Goal: Transaction & Acquisition: Purchase product/service

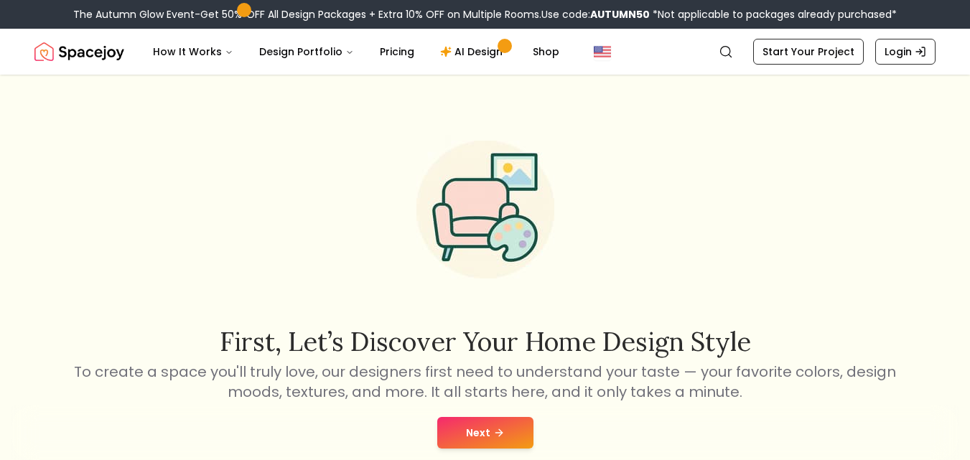
click at [521, 417] on button "Next" at bounding box center [485, 433] width 96 height 32
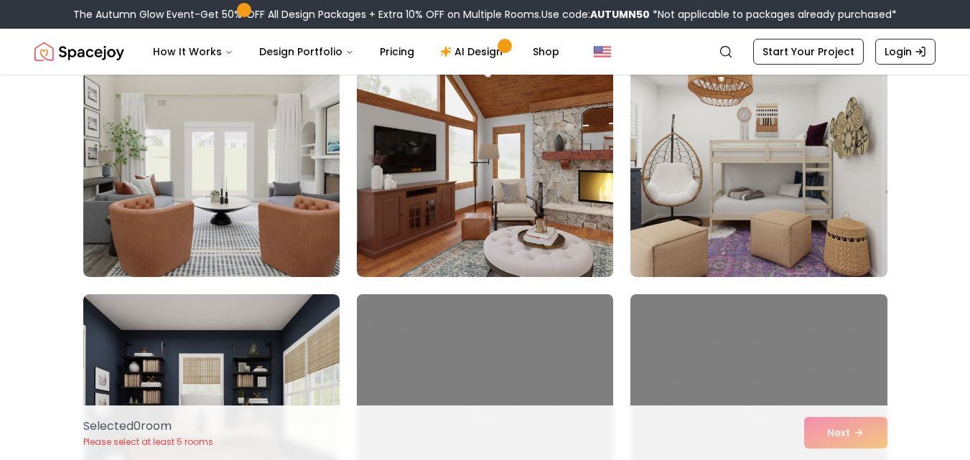
scroll to position [661, 0]
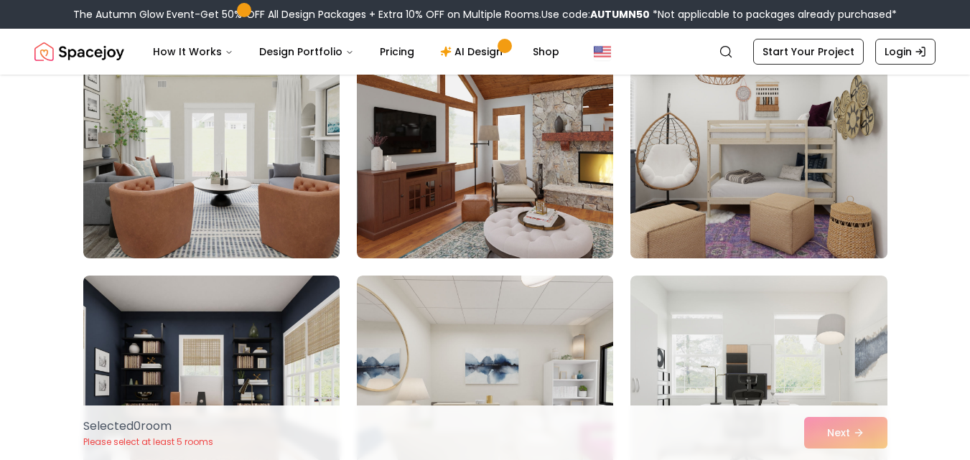
click at [756, 195] on img at bounding box center [758, 143] width 269 height 241
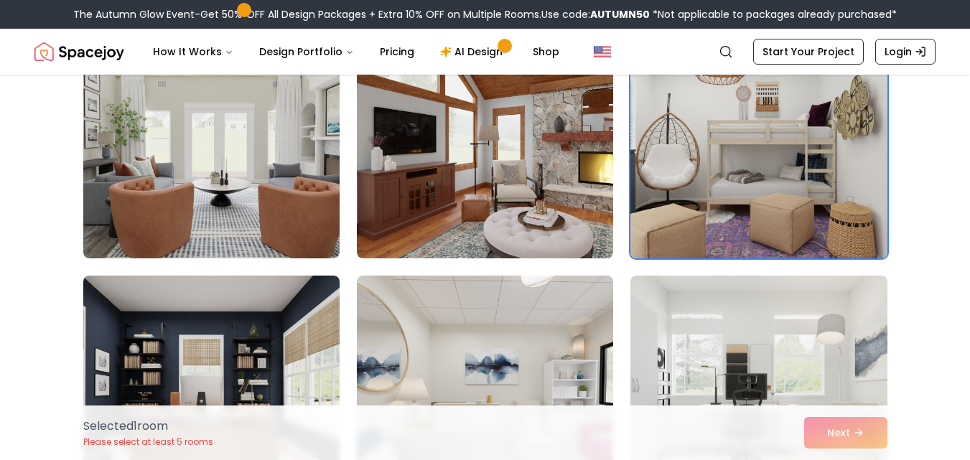
click at [756, 195] on img at bounding box center [758, 143] width 269 height 241
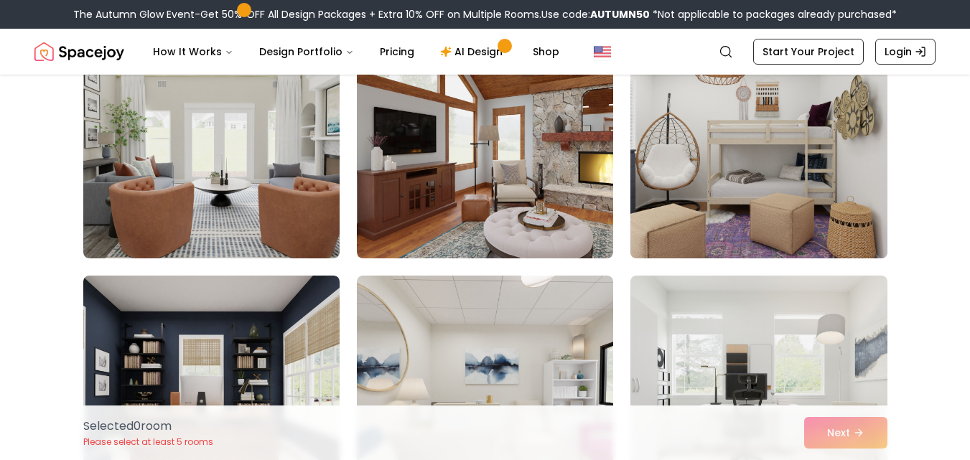
click at [756, 195] on img at bounding box center [758, 143] width 269 height 241
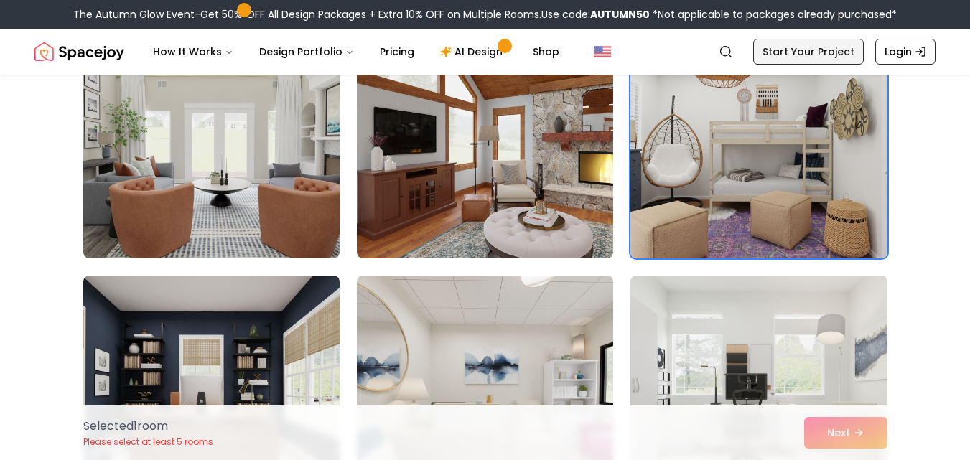
click at [813, 55] on link "Start Your Project" at bounding box center [808, 52] width 111 height 26
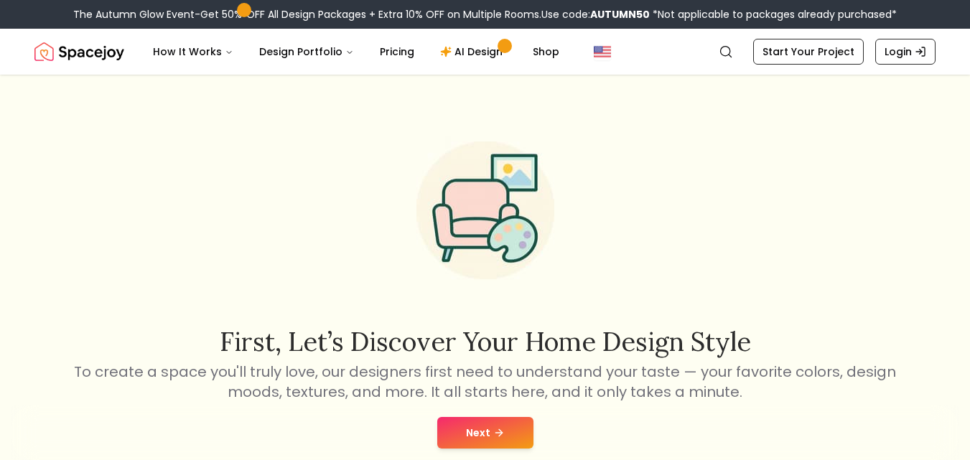
click at [468, 425] on button "Next" at bounding box center [485, 433] width 96 height 32
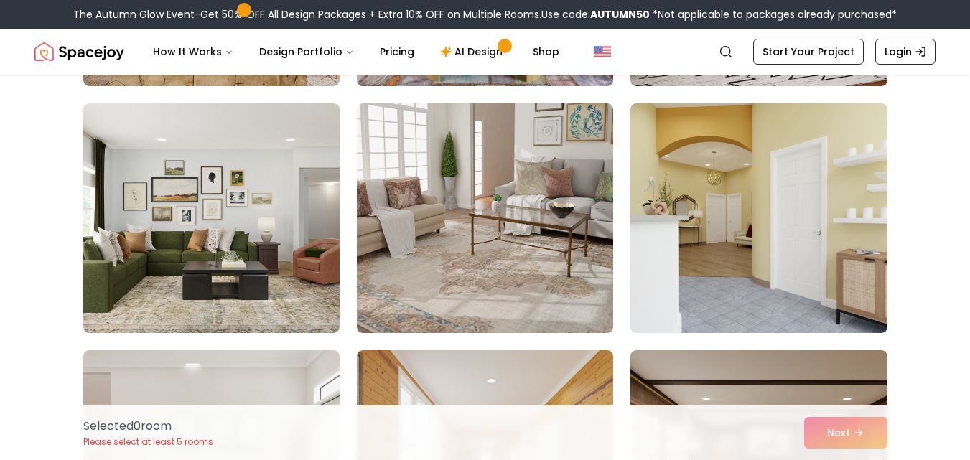
scroll to position [3332, 0]
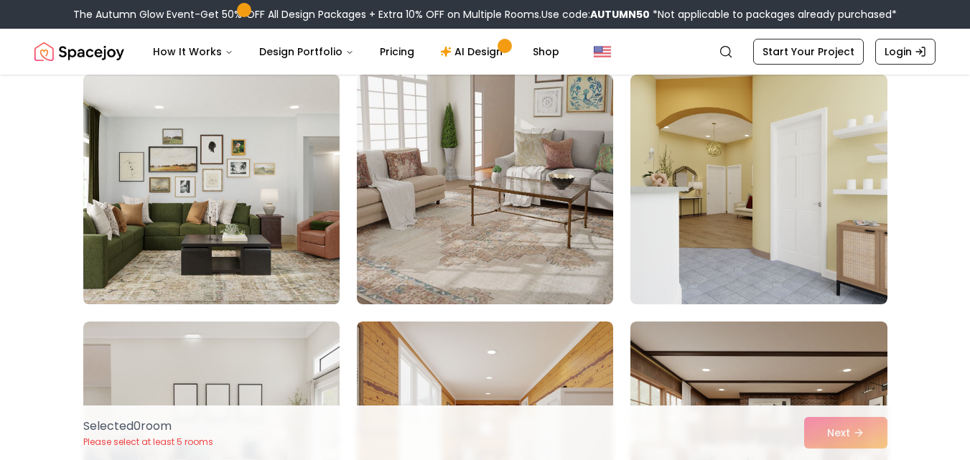
click at [305, 226] on img at bounding box center [211, 189] width 269 height 241
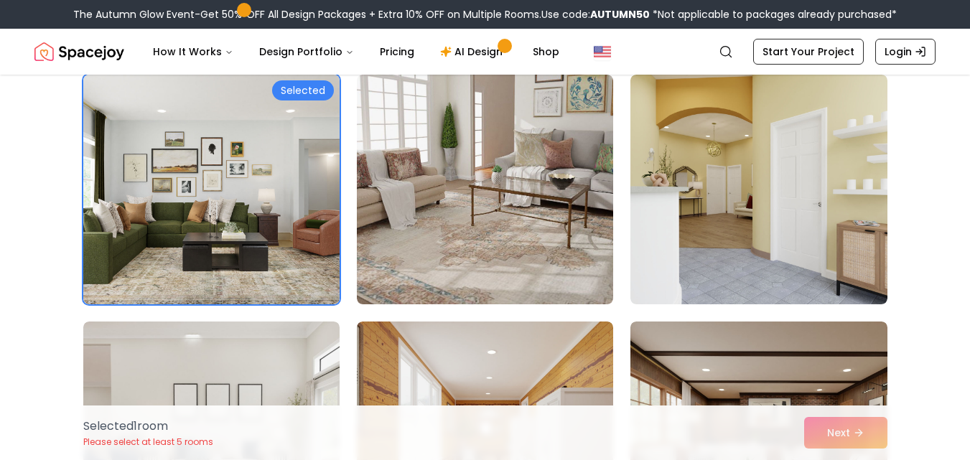
click at [841, 435] on div "Selected 1 room Please select at least 5 rooms Next" at bounding box center [485, 433] width 827 height 55
click at [842, 438] on div "Selected 1 room Please select at least 5 rooms Next" at bounding box center [485, 433] width 827 height 55
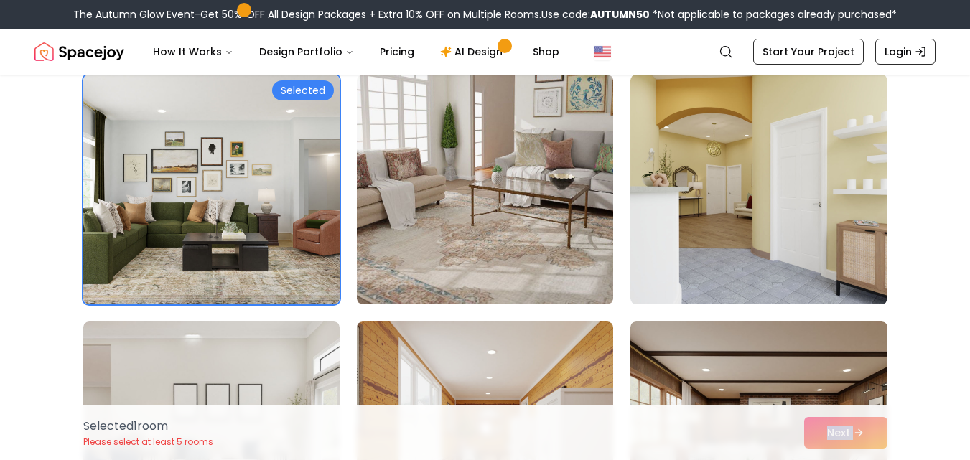
click at [842, 438] on div "Selected 1 room Please select at least 5 rooms Next" at bounding box center [485, 433] width 827 height 55
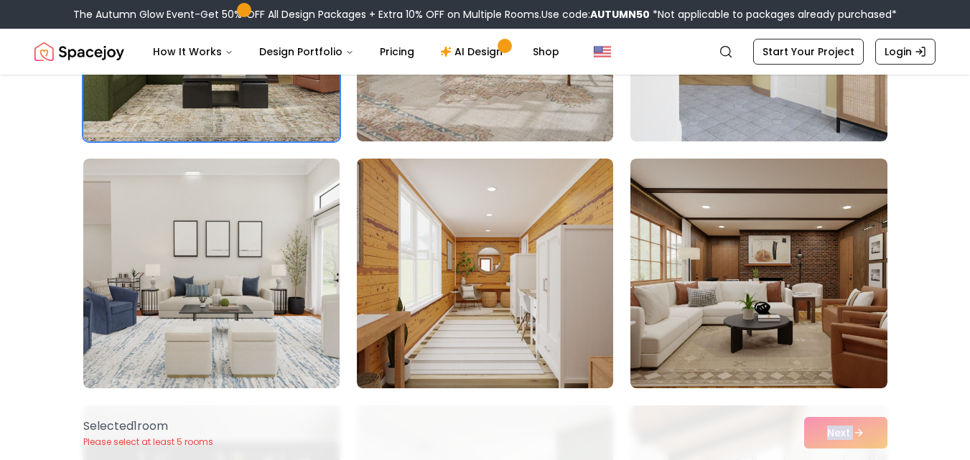
scroll to position [3505, 0]
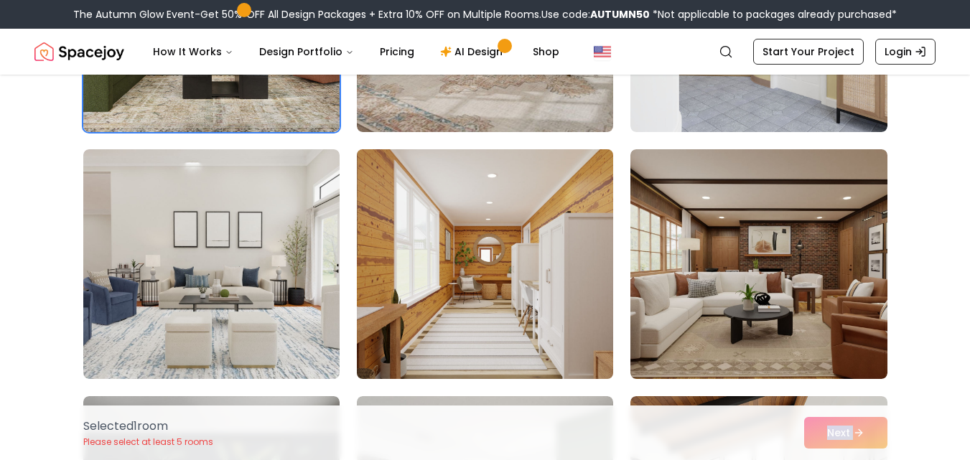
click at [530, 294] on img at bounding box center [484, 264] width 269 height 241
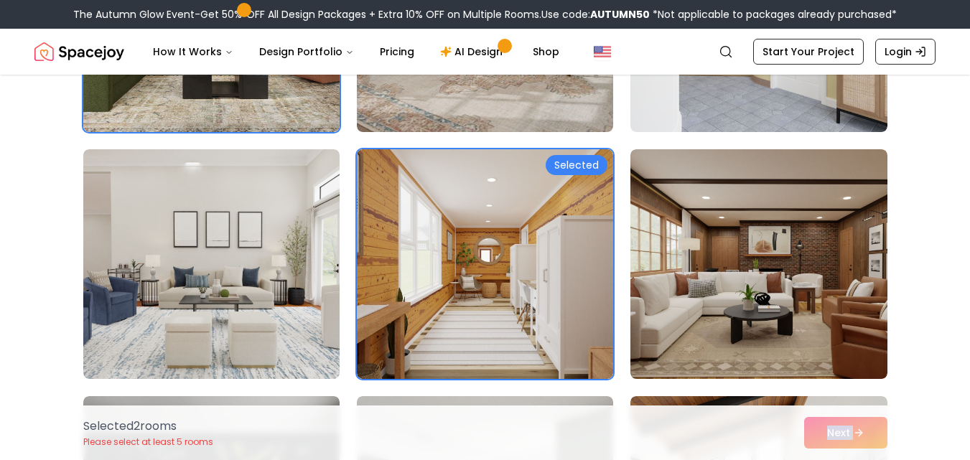
click at [865, 429] on div "Selected 2 room s Please select at least 5 rooms Next" at bounding box center [485, 433] width 827 height 55
click at [840, 432] on div "Selected 2 room s Please select at least 5 rooms Next" at bounding box center [485, 433] width 827 height 55
click at [802, 47] on link "Start Your Project" at bounding box center [808, 52] width 111 height 26
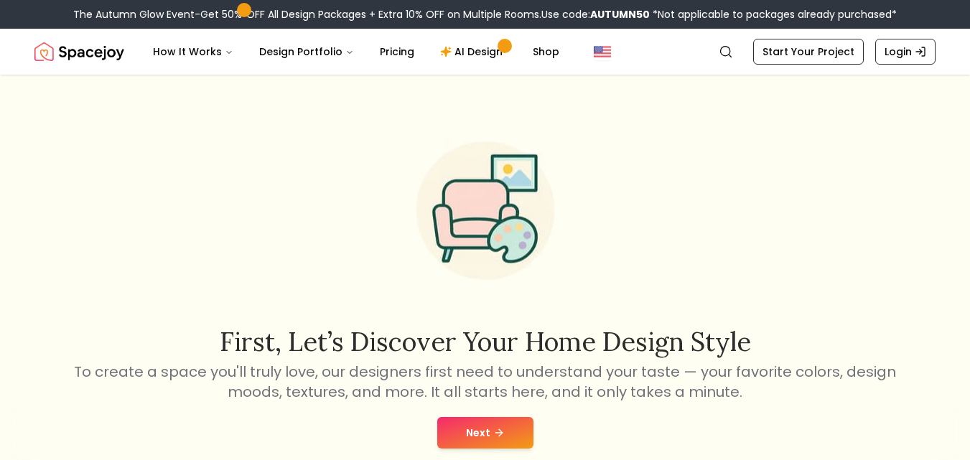
click at [454, 419] on button "Next" at bounding box center [485, 433] width 96 height 32
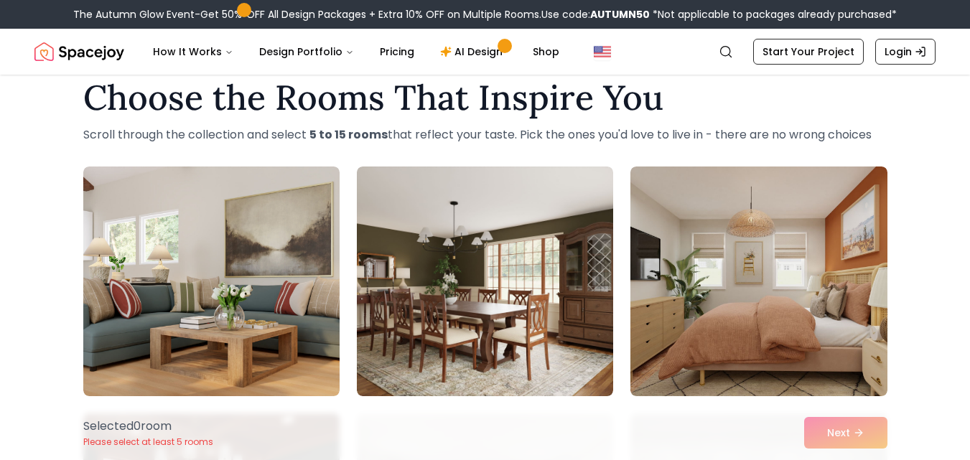
scroll to position [57, 0]
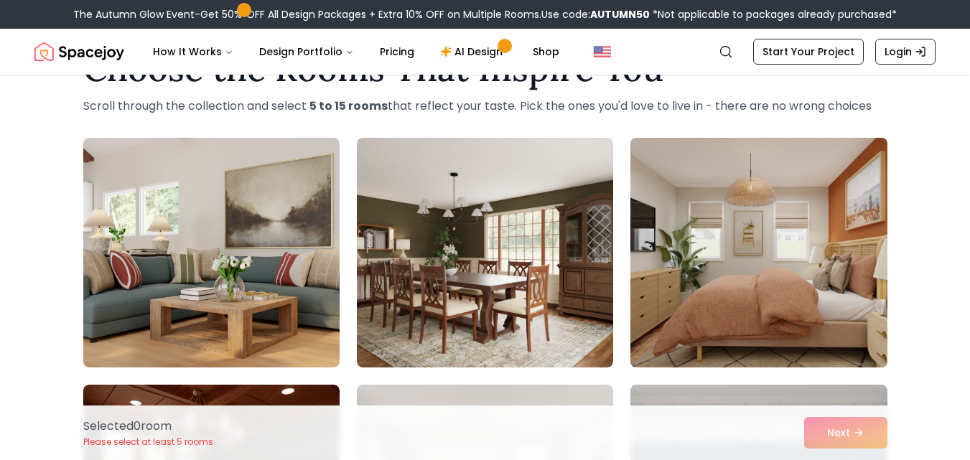
click at [827, 260] on img at bounding box center [758, 252] width 269 height 241
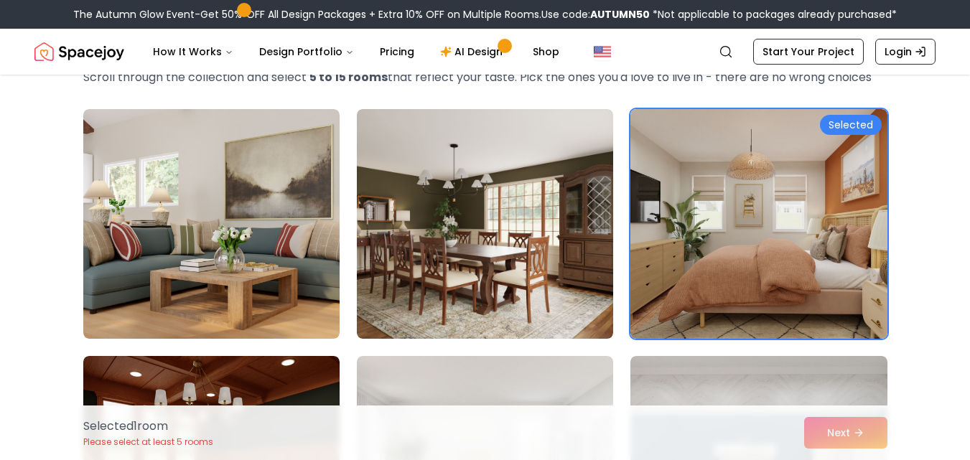
scroll to position [144, 0]
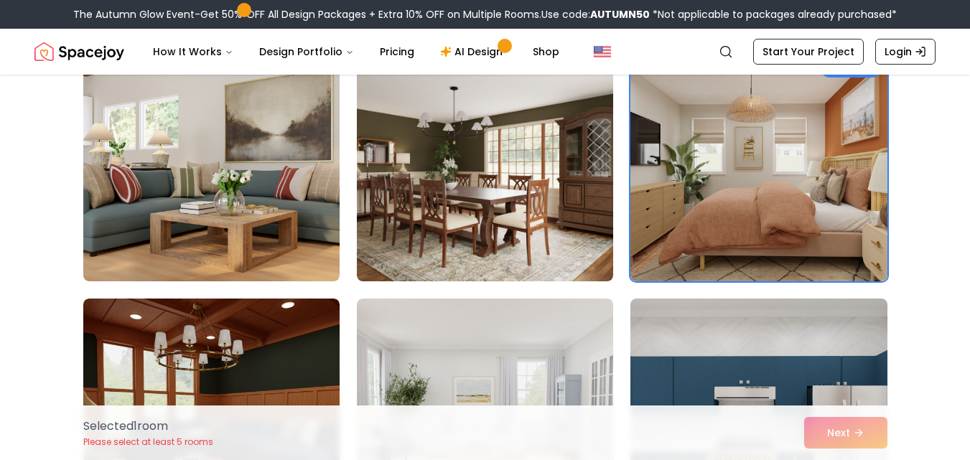
click at [842, 424] on div "Selected 1 room Please select at least 5 rooms Next" at bounding box center [485, 433] width 827 height 55
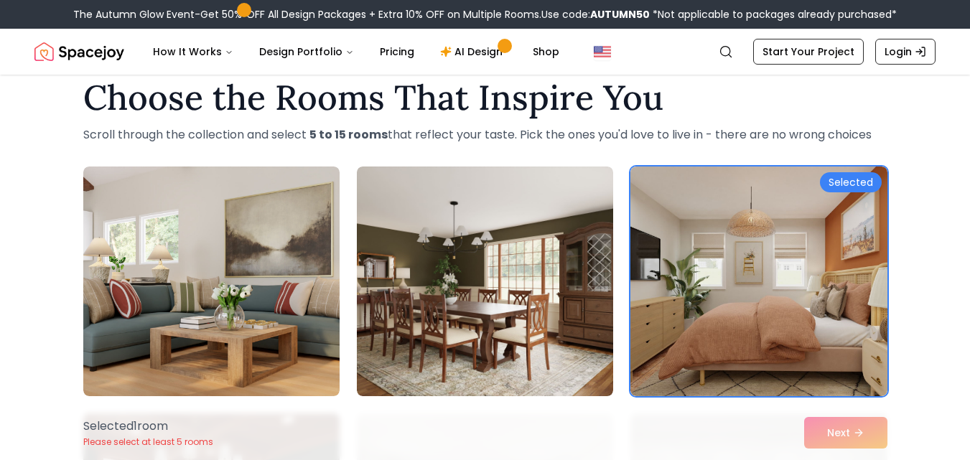
scroll to position [57, 0]
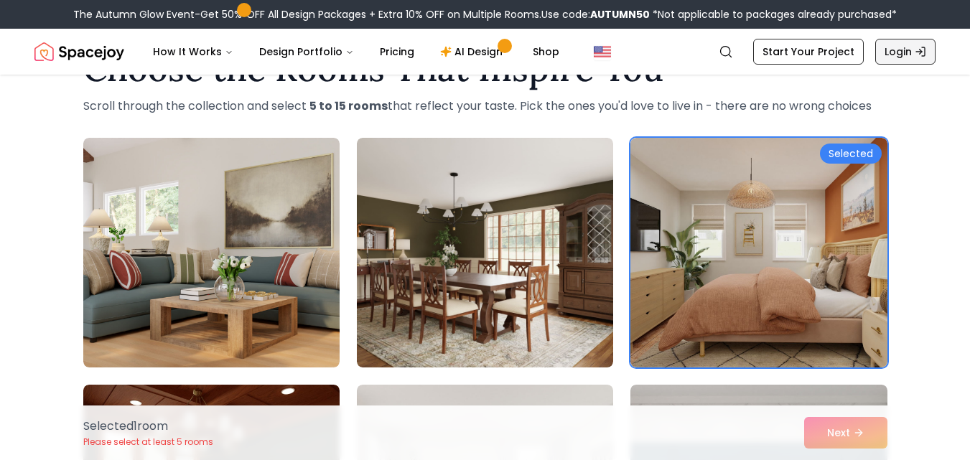
click at [886, 50] on link "Login" at bounding box center [905, 52] width 60 height 26
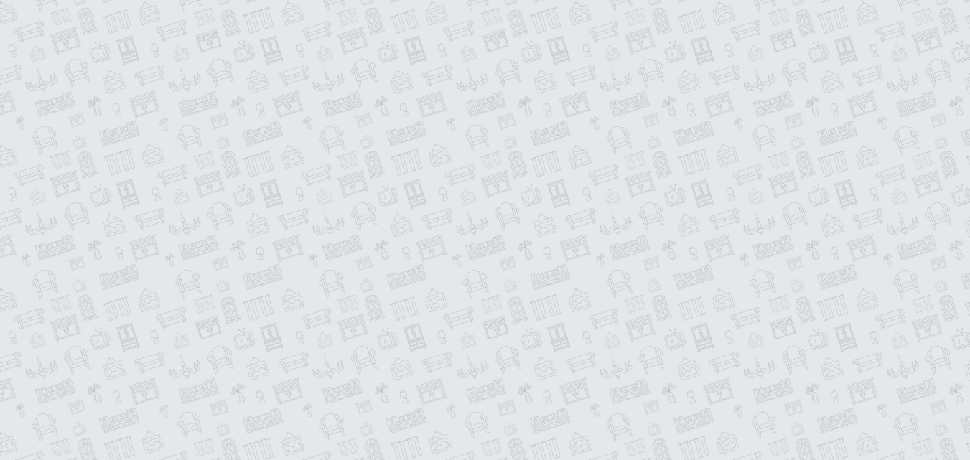
scroll to position [10, 0]
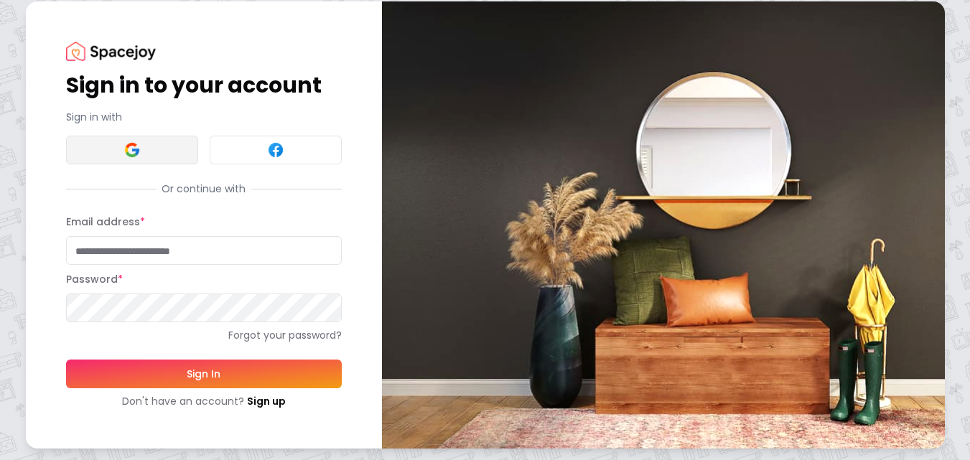
click at [164, 144] on button at bounding box center [132, 150] width 132 height 29
